Goal: Find specific page/section: Find specific page/section

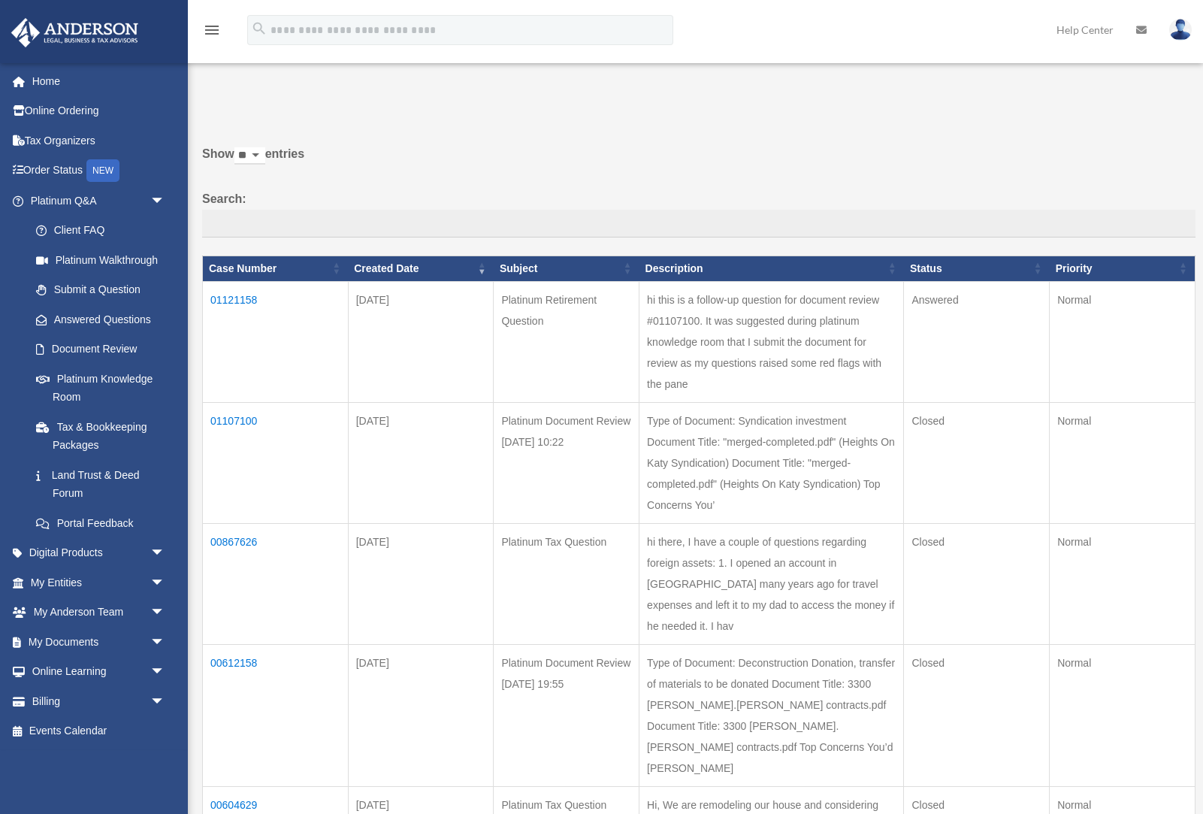
click at [253, 414] on td "01107100" at bounding box center [276, 462] width 146 height 121
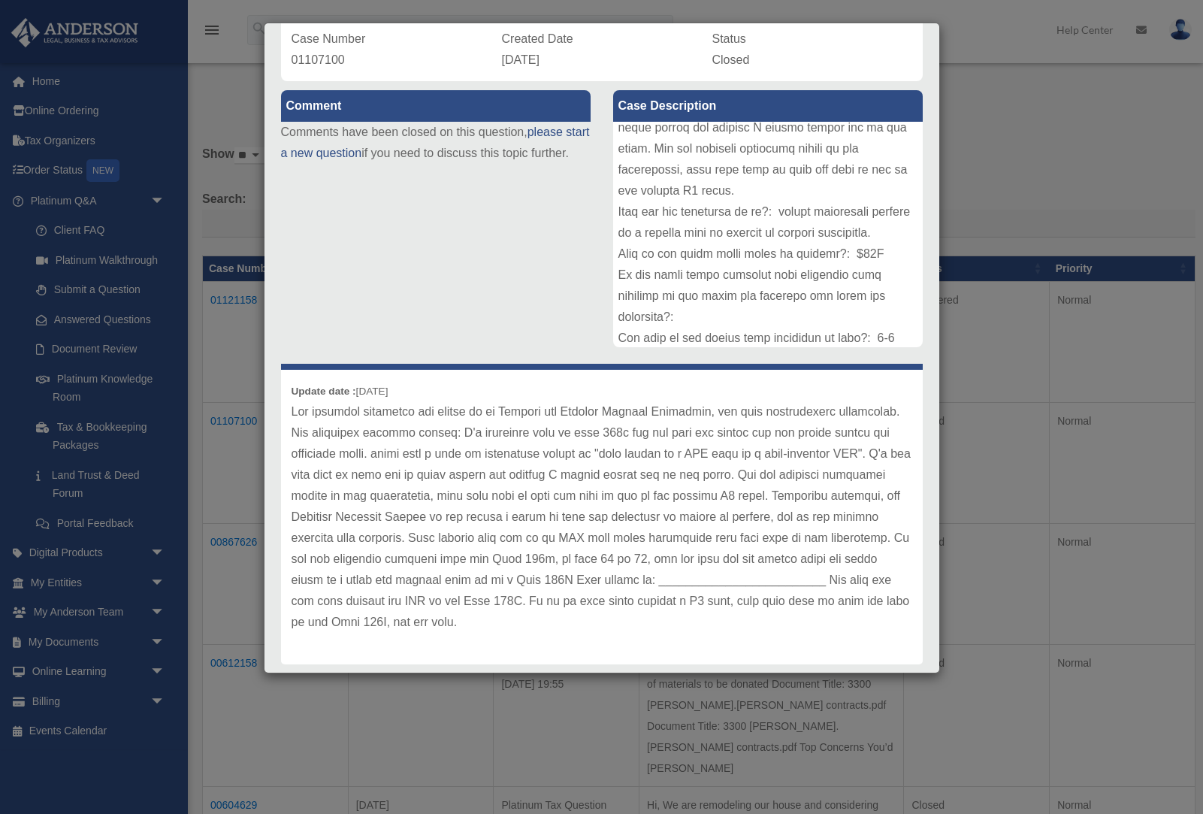
scroll to position [128, 0]
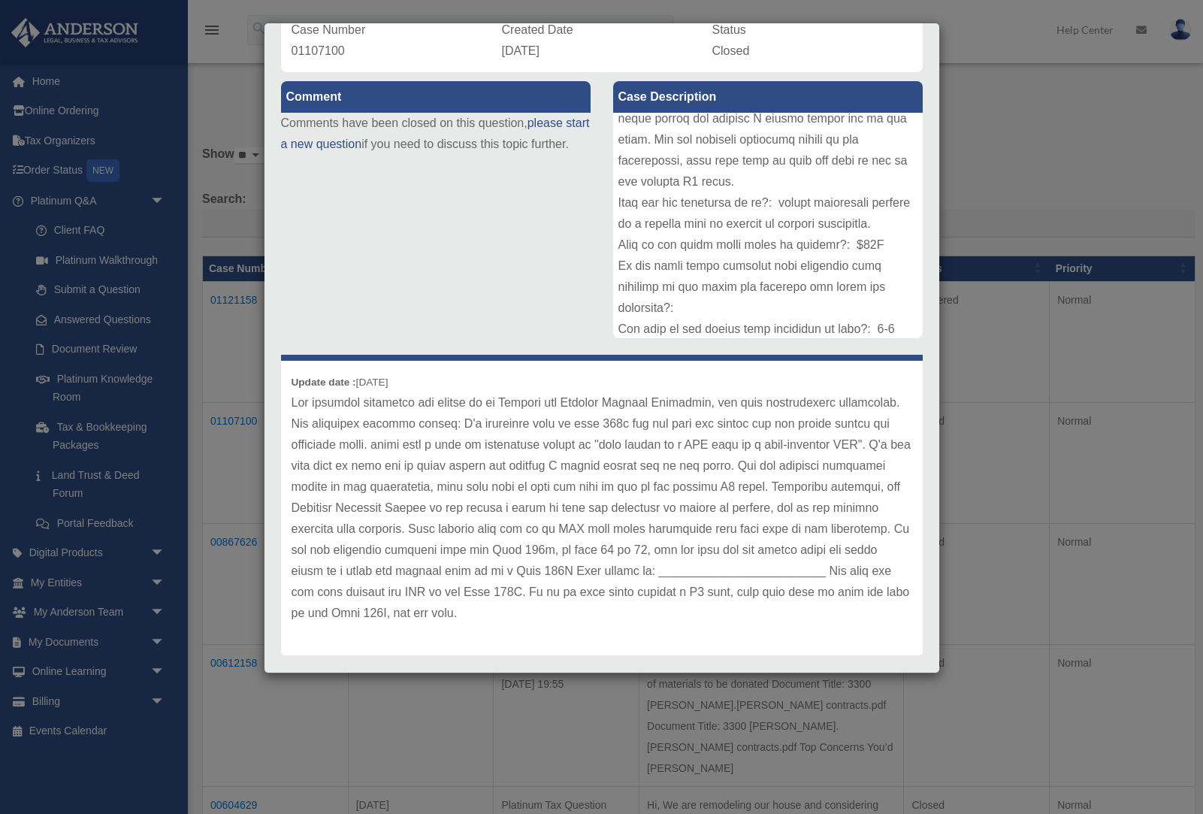
click at [960, 59] on div "Case Detail × Platinum Document Review [DATE] 10:22 Case Number 01107100 Create…" at bounding box center [601, 407] width 1203 height 814
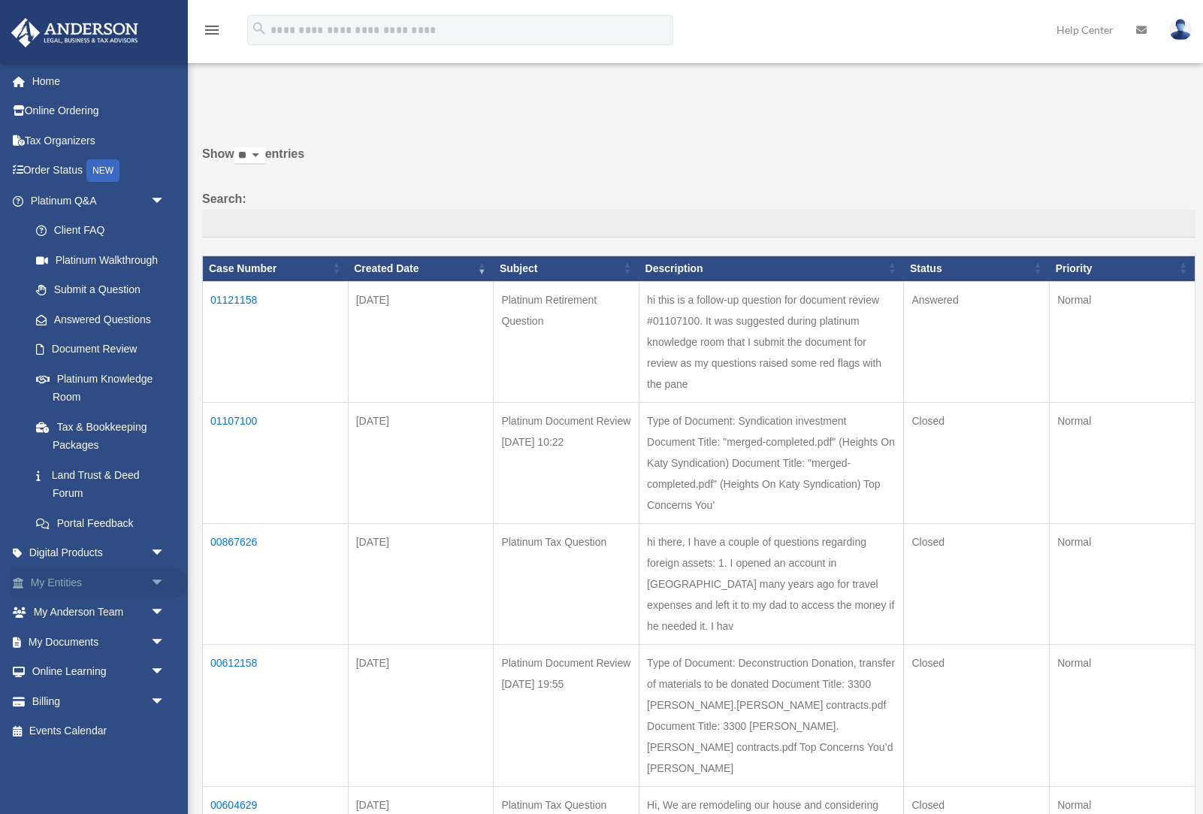
click at [101, 576] on link "My Entities arrow_drop_down" at bounding box center [99, 582] width 177 height 30
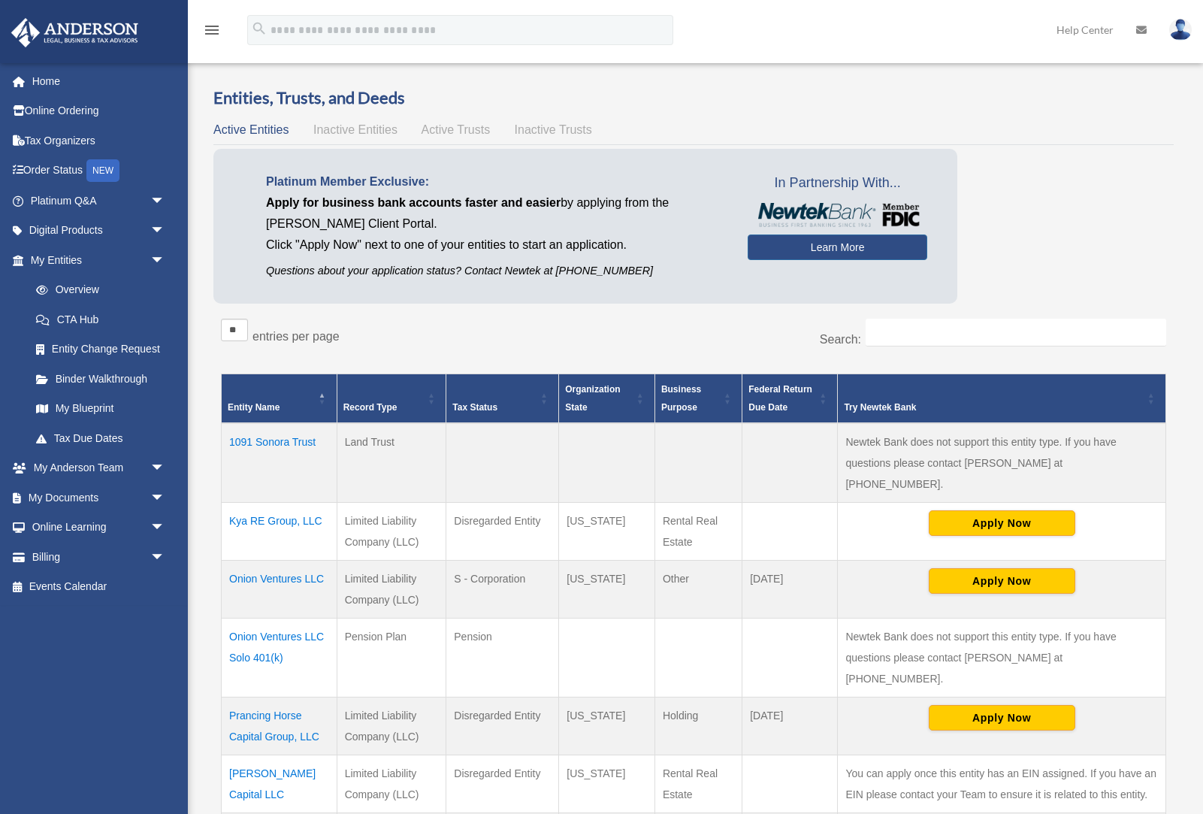
click at [273, 618] on td "Onion Ventures LLC Solo 401(k)" at bounding box center [280, 657] width 116 height 79
